Goal: Complete application form

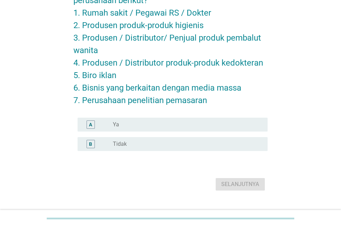
scroll to position [69, 0]
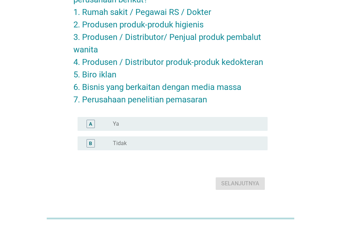
click at [177, 146] on div "radio_button_unchecked Tidak" at bounding box center [185, 143] width 144 height 7
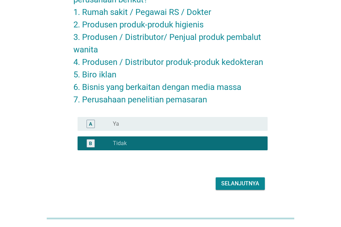
click at [255, 187] on div "Selanjutnya" at bounding box center [241, 183] width 38 height 8
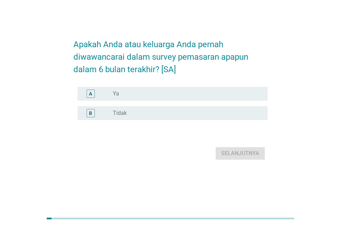
scroll to position [0, 0]
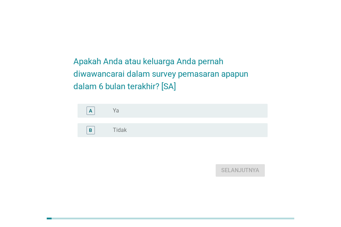
click at [233, 129] on div "radio_button_unchecked Tidak" at bounding box center [185, 130] width 144 height 7
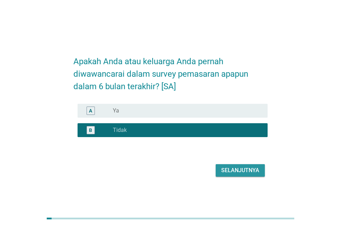
click at [239, 171] on div "Selanjutnya" at bounding box center [241, 170] width 38 height 8
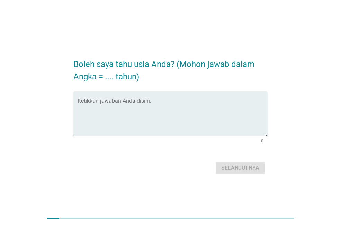
click at [221, 111] on textarea "Ketikkan jawaban Anda disini." at bounding box center [173, 117] width 190 height 36
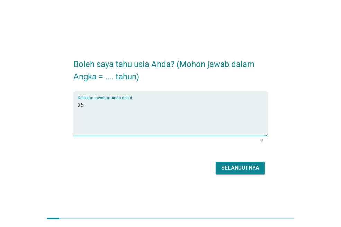
type textarea "25"
click at [258, 167] on div "Selanjutnya" at bounding box center [241, 168] width 38 height 8
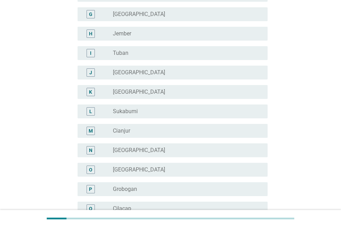
scroll to position [208, 0]
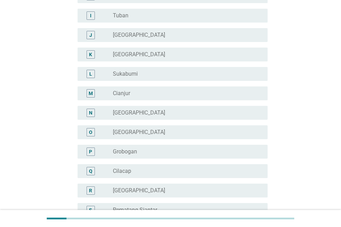
click at [168, 111] on div "radio_button_unchecked [GEOGRAPHIC_DATA]" at bounding box center [185, 112] width 144 height 7
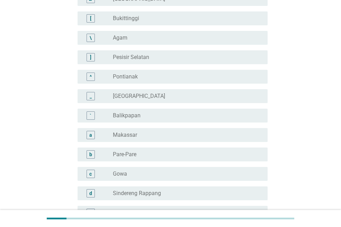
scroll to position [636, 0]
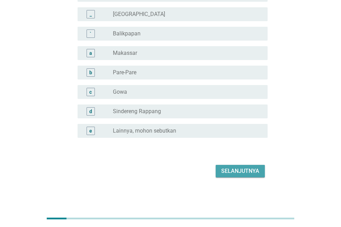
click at [235, 172] on div "Selanjutnya" at bounding box center [241, 171] width 38 height 8
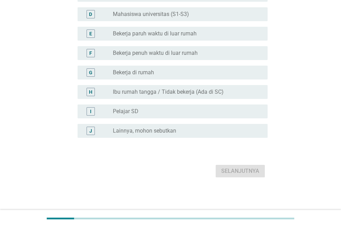
scroll to position [0, 0]
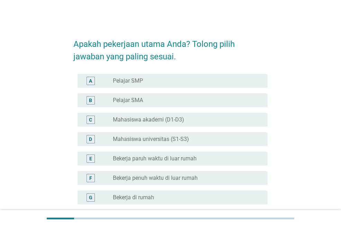
click at [225, 157] on div "radio_button_unchecked Bekerja paruh waktu di luar rumah" at bounding box center [185, 158] width 144 height 7
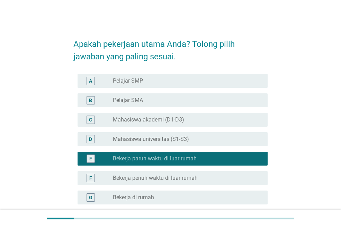
click at [230, 182] on div "F radio_button_unchecked Bekerja penuh waktu di luar rumah" at bounding box center [173, 178] width 190 height 14
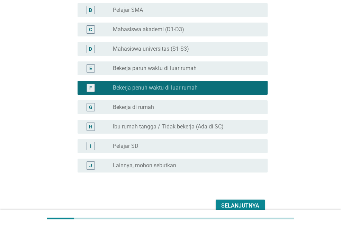
scroll to position [125, 0]
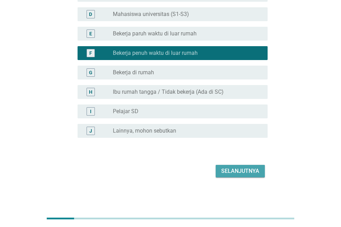
click at [224, 170] on div "Selanjutnya" at bounding box center [241, 171] width 38 height 8
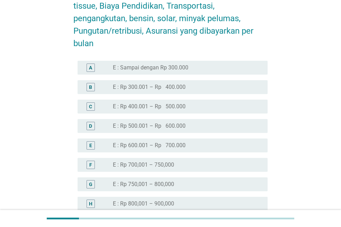
scroll to position [277, 0]
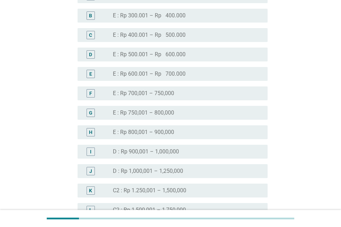
click at [201, 148] on div "radio_button_unchecked D : Rp 900,001 – 1,000,000" at bounding box center [185, 151] width 144 height 7
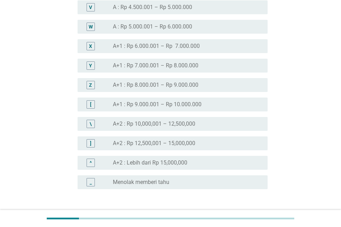
scroll to position [795, 0]
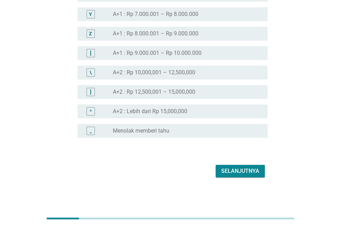
click at [230, 173] on div "Selanjutnya" at bounding box center [241, 171] width 38 height 8
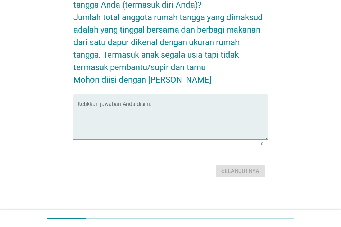
scroll to position [0, 0]
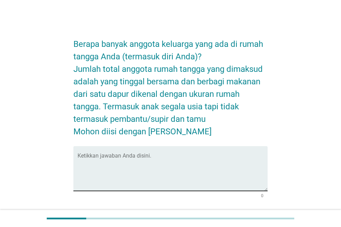
click at [216, 178] on textarea "Ketikkan jawaban Anda disini." at bounding box center [173, 172] width 190 height 36
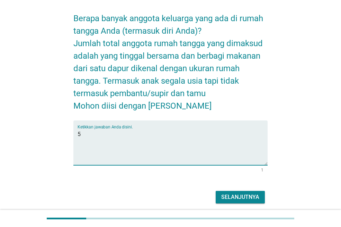
scroll to position [52, 0]
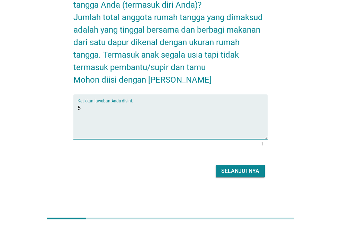
type textarea "5"
click at [233, 168] on div "Selanjutnya" at bounding box center [241, 171] width 38 height 8
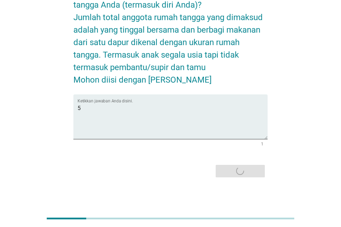
scroll to position [0, 0]
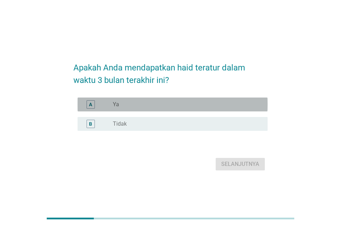
click at [219, 101] on div "radio_button_unchecked Ya" at bounding box center [187, 104] width 149 height 8
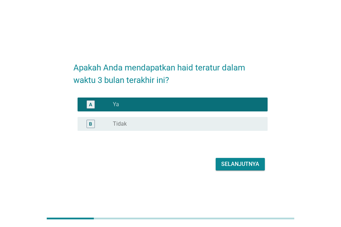
click at [242, 160] on div "Selanjutnya" at bounding box center [241, 164] width 38 height 8
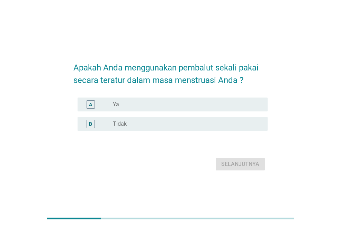
click at [226, 106] on div "radio_button_unchecked Ya" at bounding box center [185, 104] width 144 height 7
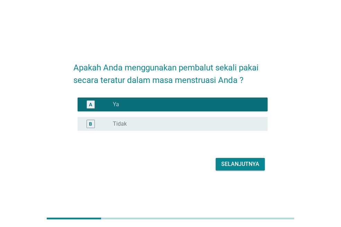
click at [253, 161] on div "Selanjutnya" at bounding box center [241, 164] width 38 height 8
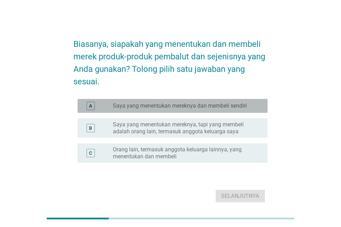
click at [227, 106] on label "Saya yang menentukan mereknya dan membeli sendiri" at bounding box center [180, 105] width 134 height 7
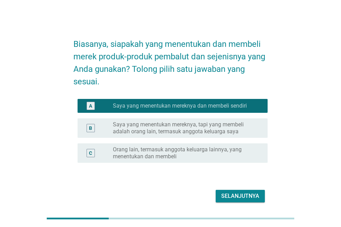
click at [249, 193] on div "Selanjutnya" at bounding box center [241, 196] width 38 height 8
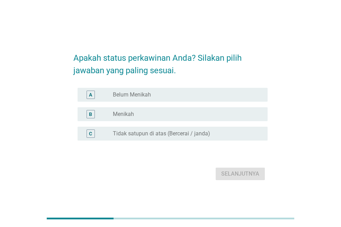
click at [212, 97] on div "radio_button_unchecked Belum Menikah" at bounding box center [185, 94] width 144 height 7
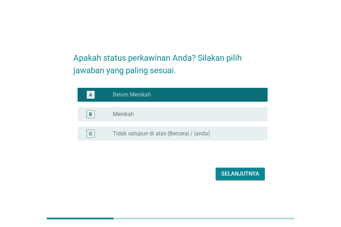
click at [248, 174] on div "Selanjutnya" at bounding box center [241, 174] width 38 height 8
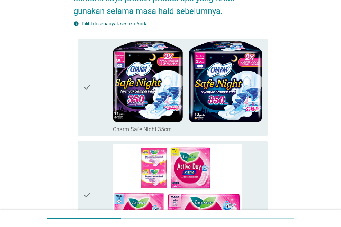
scroll to position [208, 0]
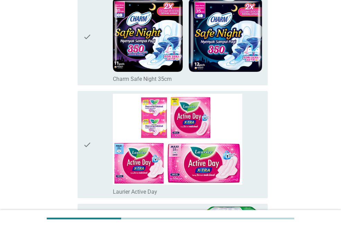
click at [99, 127] on div "check" at bounding box center [98, 145] width 30 height 102
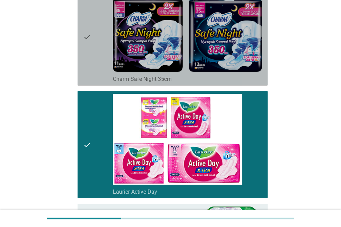
click at [102, 65] on div "check" at bounding box center [98, 37] width 30 height 92
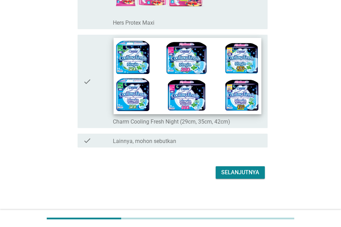
scroll to position [2637, 0]
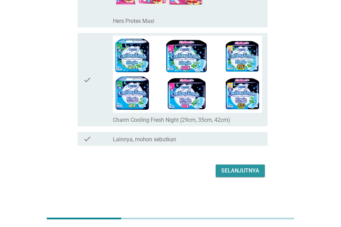
click at [238, 168] on div "Selanjutnya" at bounding box center [241, 170] width 38 height 8
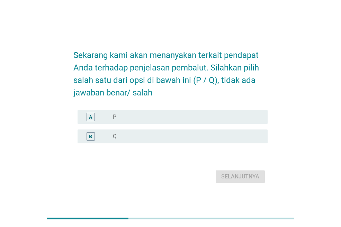
click at [218, 113] on div "radio_button_unchecked P" at bounding box center [187, 117] width 149 height 8
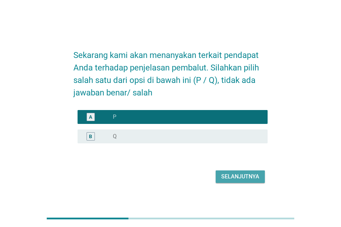
click at [248, 177] on div "Selanjutnya" at bounding box center [241, 176] width 38 height 8
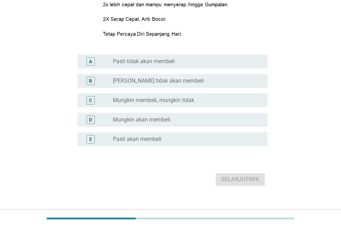
scroll to position [139, 0]
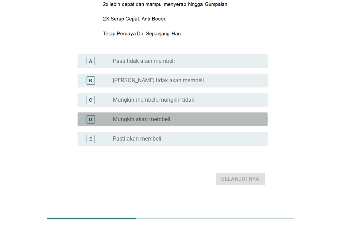
click at [208, 120] on div "radio_button_unchecked Mungkin akan membeli" at bounding box center [185, 119] width 144 height 7
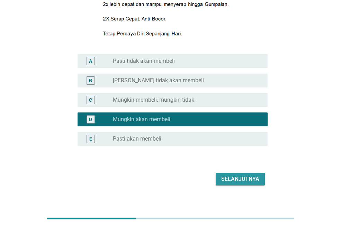
click at [235, 183] on button "Selanjutnya" at bounding box center [240, 179] width 49 height 12
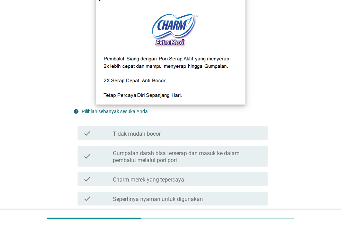
scroll to position [104, 0]
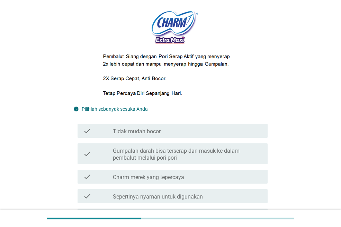
click at [210, 156] on label "Gumpalan darah bisa terserap dan masuk ke dalam pembalut melalui pori pori" at bounding box center [187, 154] width 149 height 14
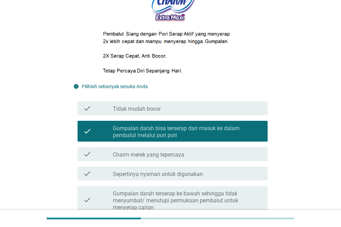
scroll to position [139, 0]
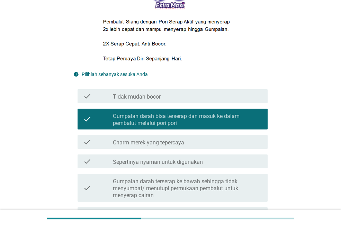
click at [209, 162] on div "check_box_outline_blank Sepertinya nyaman untuk digunakan" at bounding box center [187, 161] width 149 height 8
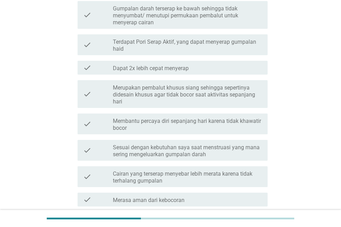
scroll to position [312, 0]
click at [213, 129] on label "Membantu percaya diri sepanjang hari karena tidak khawatir bocor" at bounding box center [187, 124] width 149 height 14
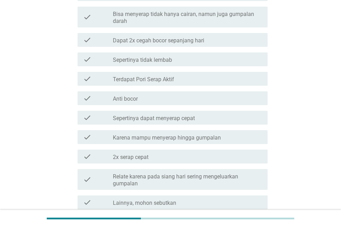
scroll to position [624, 0]
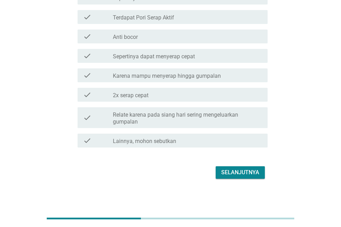
click at [261, 174] on button "Selanjutnya" at bounding box center [240, 172] width 49 height 12
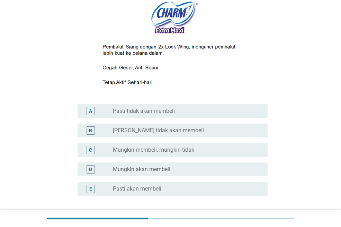
scroll to position [104, 0]
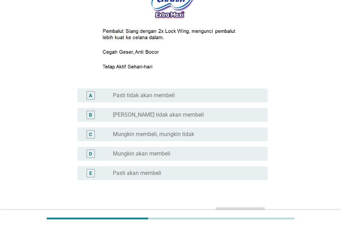
click at [195, 156] on div "radio_button_unchecked Mungkin akan membeli" at bounding box center [185, 153] width 144 height 7
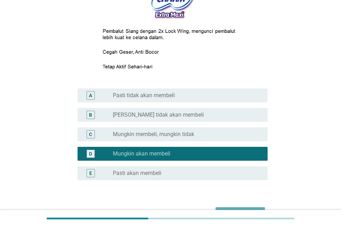
click at [258, 207] on button "Selanjutnya" at bounding box center [240, 213] width 49 height 12
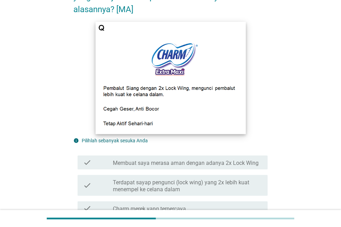
scroll to position [139, 0]
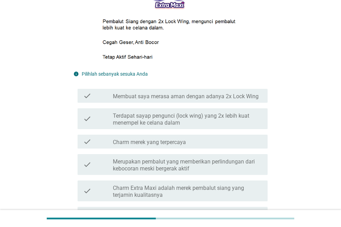
click at [182, 98] on label "Membuat saya merasa aman dengan adanya 2x Lock Wing" at bounding box center [186, 96] width 146 height 7
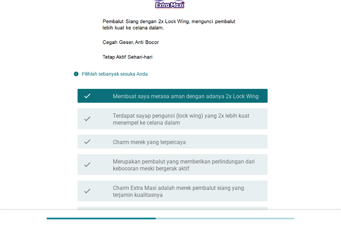
click at [167, 186] on label "Charm Extra Maxi adalah merek pembalut siang yang terjamin kualitasnya" at bounding box center [187, 191] width 149 height 14
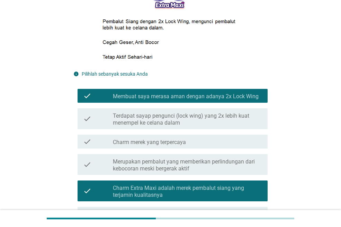
scroll to position [243, 0]
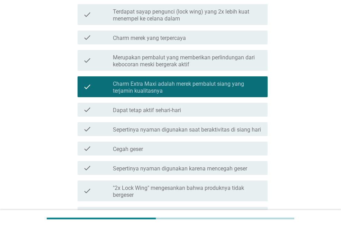
click at [164, 192] on label ""2x Lock Wing" mengesankan bahwa produknya tidak bergeser" at bounding box center [187, 191] width 149 height 14
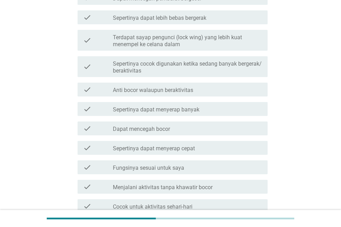
scroll to position [589, 0]
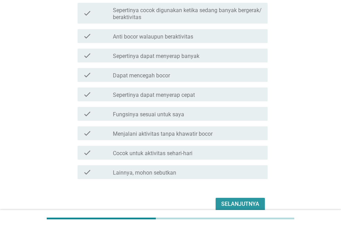
click at [236, 201] on div "Selanjutnya" at bounding box center [241, 204] width 38 height 8
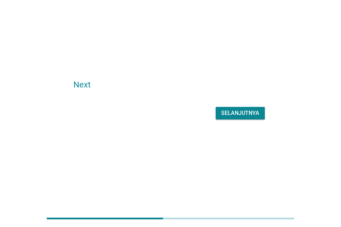
scroll to position [0, 0]
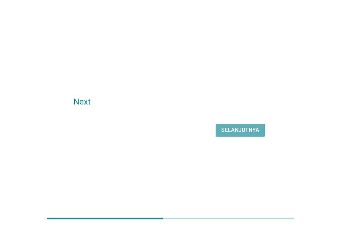
click at [242, 125] on button "Selanjutnya" at bounding box center [240, 130] width 49 height 12
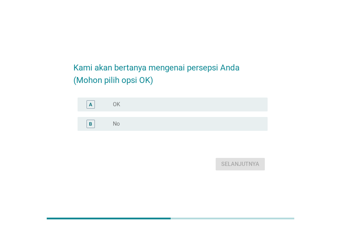
click at [200, 109] on div "A radio_button_unchecked OK" at bounding box center [173, 104] width 190 height 14
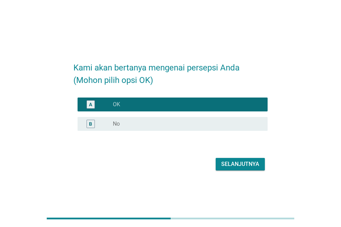
click at [239, 169] on button "Selanjutnya" at bounding box center [240, 164] width 49 height 12
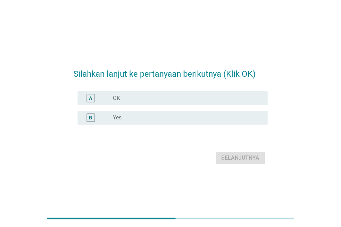
click at [223, 97] on div "radio_button_unchecked OK" at bounding box center [185, 98] width 144 height 7
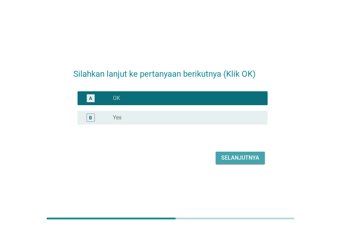
click at [236, 162] on div "Selanjutnya" at bounding box center [241, 158] width 38 height 8
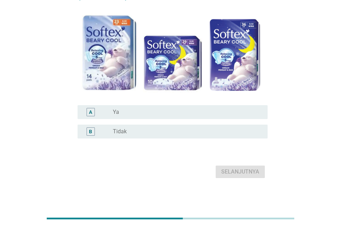
scroll to position [49, 0]
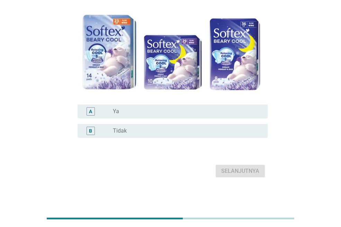
click at [220, 128] on div "radio_button_unchecked Tidak" at bounding box center [185, 130] width 144 height 7
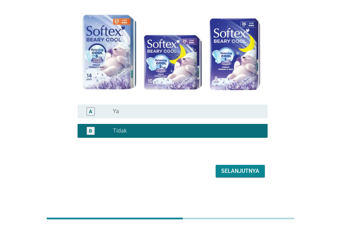
click at [243, 167] on div "Selanjutnya" at bounding box center [241, 171] width 38 height 8
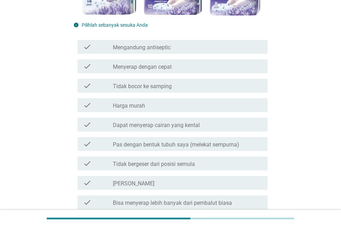
scroll to position [208, 0]
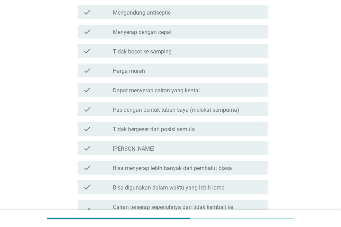
click at [232, 123] on div "check check_box_outline_blank Tidak bergeser dari posisi semula" at bounding box center [173, 129] width 190 height 14
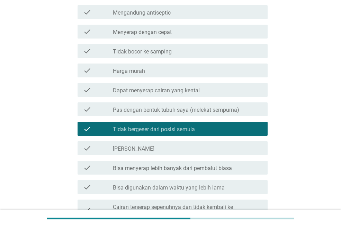
click at [228, 113] on label "Pas dengan bentuk tubuh saya (melekat sempurna)" at bounding box center [176, 109] width 127 height 7
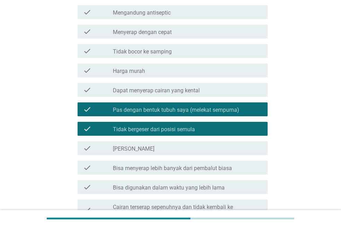
click at [226, 166] on label "Bisa menyerap lebih banyak dari pembalut biasa" at bounding box center [172, 168] width 119 height 7
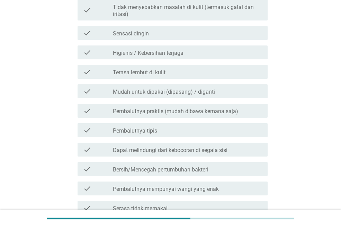
scroll to position [885, 0]
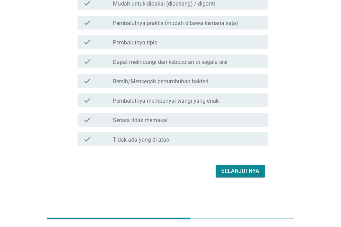
click at [242, 172] on div "Selanjutnya" at bounding box center [241, 171] width 38 height 8
